Goal: Navigation & Orientation: Find specific page/section

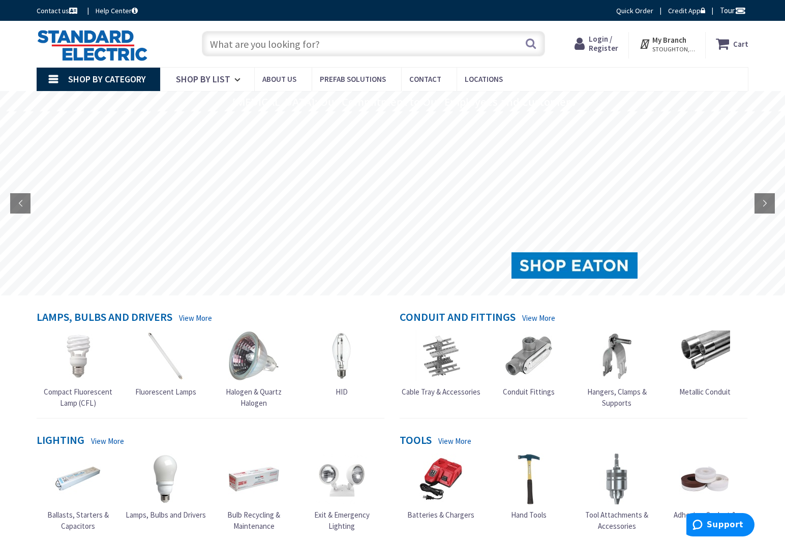
click at [679, 48] on span "STOUGHTON, MA" at bounding box center [673, 49] width 43 height 8
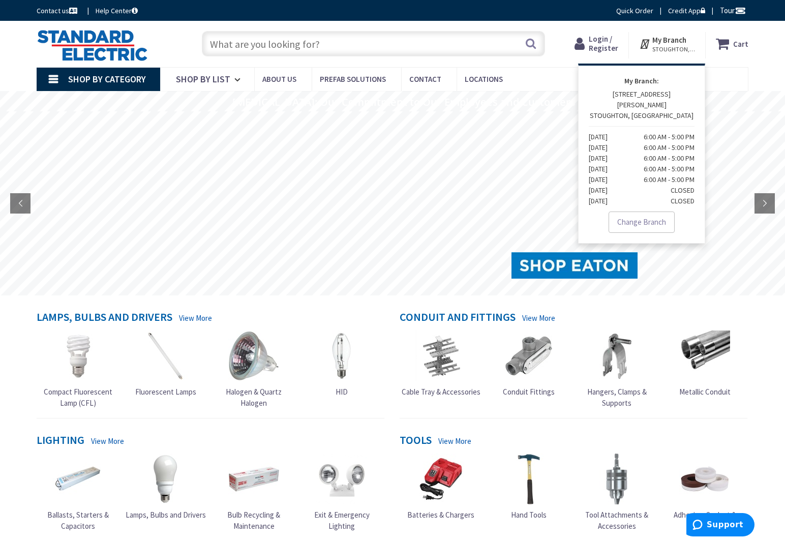
click at [661, 38] on strong "My Branch" at bounding box center [669, 40] width 34 height 10
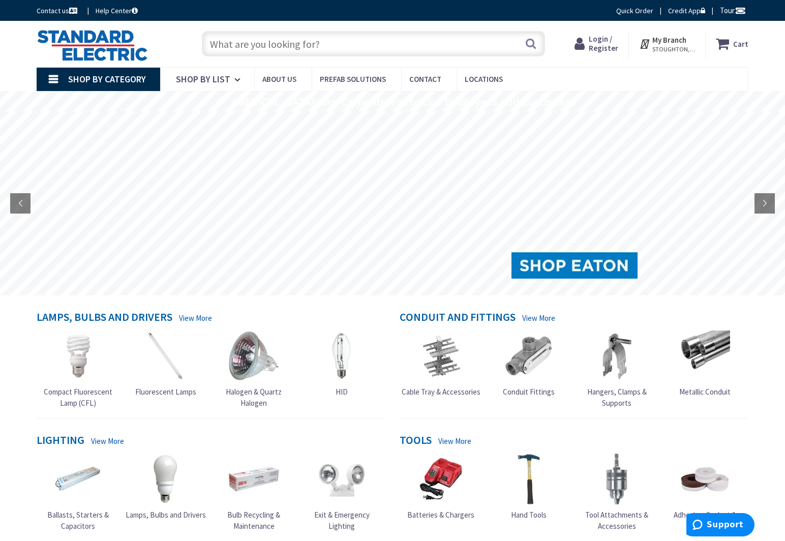
click at [644, 43] on icon at bounding box center [645, 44] width 13 height 18
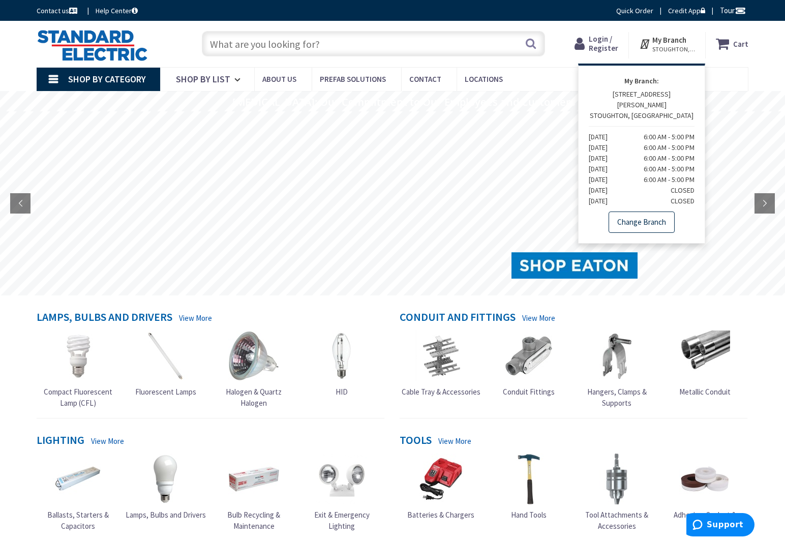
click at [650, 211] on link "Change Branch" at bounding box center [642, 221] width 66 height 21
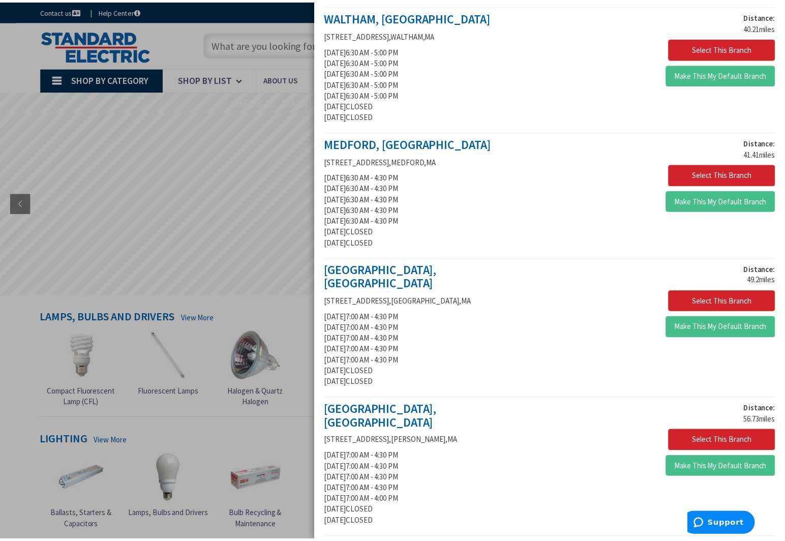
scroll to position [610, 0]
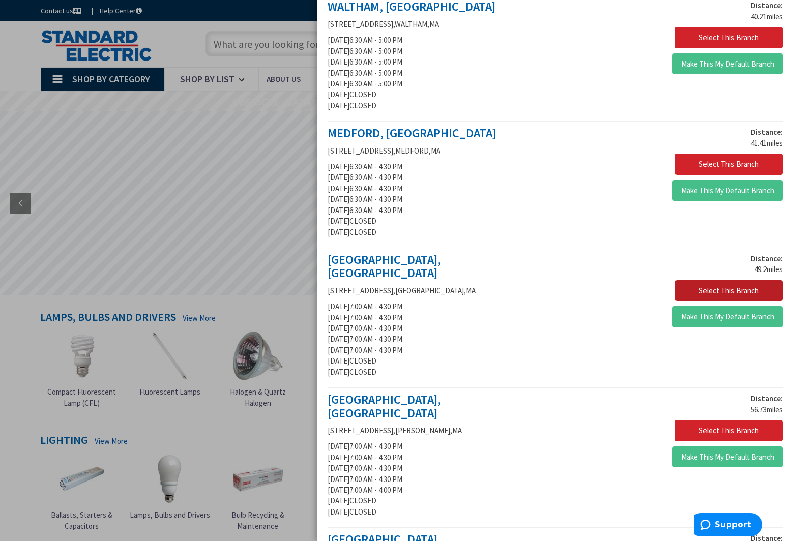
click at [696, 280] on button "Select This Branch" at bounding box center [729, 290] width 108 height 21
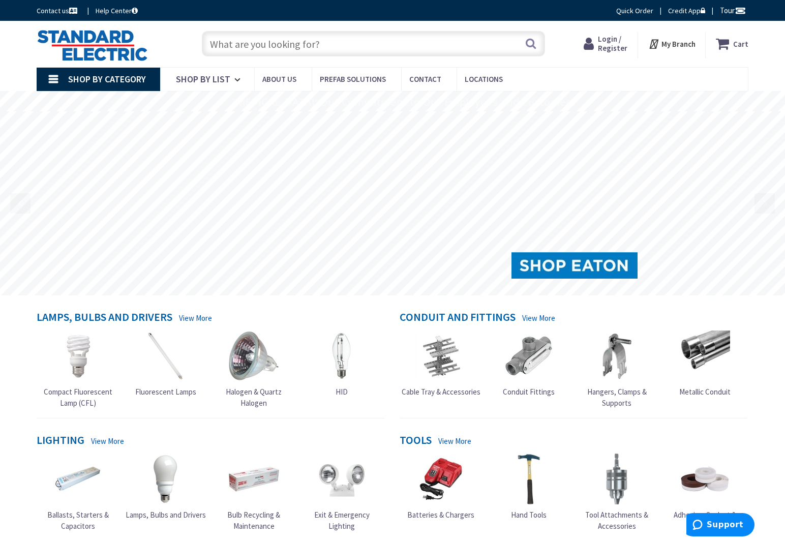
click at [670, 44] on strong "My Branch" at bounding box center [678, 44] width 34 height 10
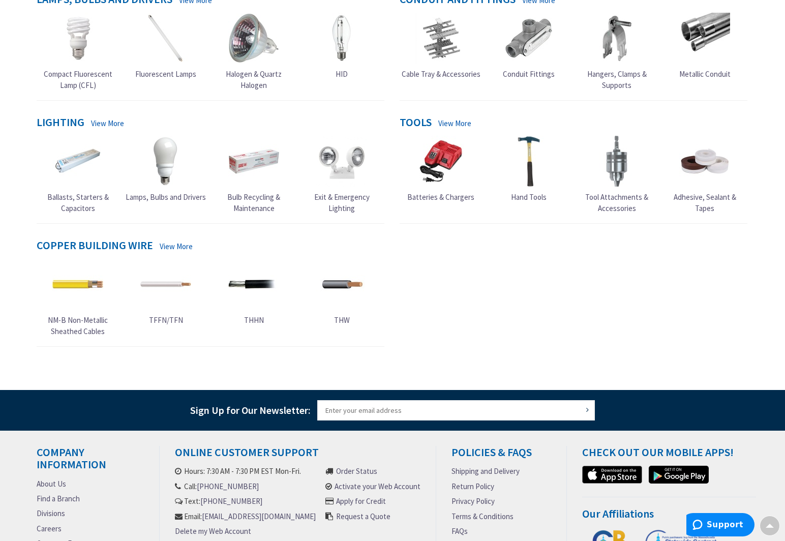
scroll to position [356, 0]
